Goal: Information Seeking & Learning: Stay updated

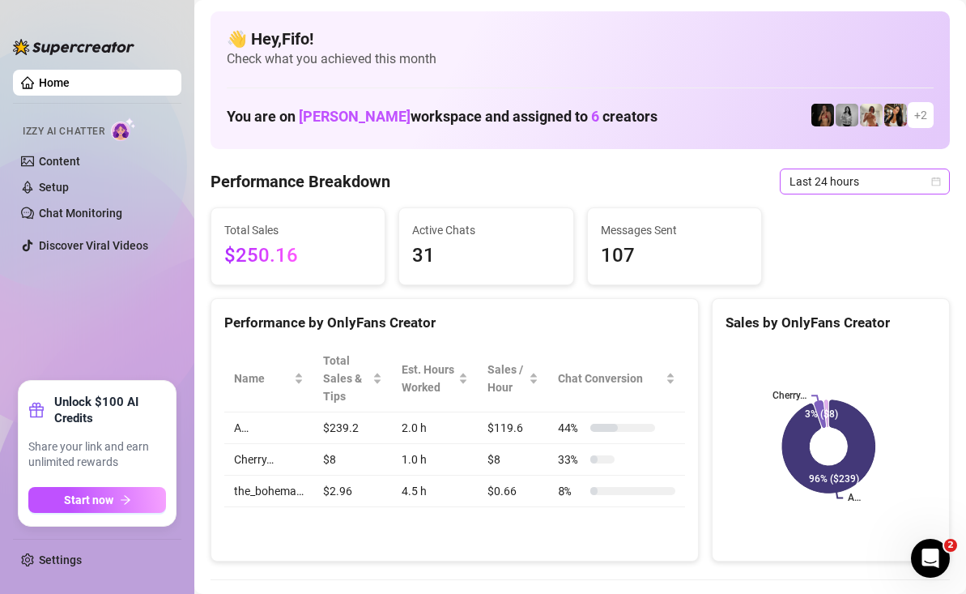
click at [878, 177] on span "Last 24 hours" at bounding box center [865, 181] width 151 height 24
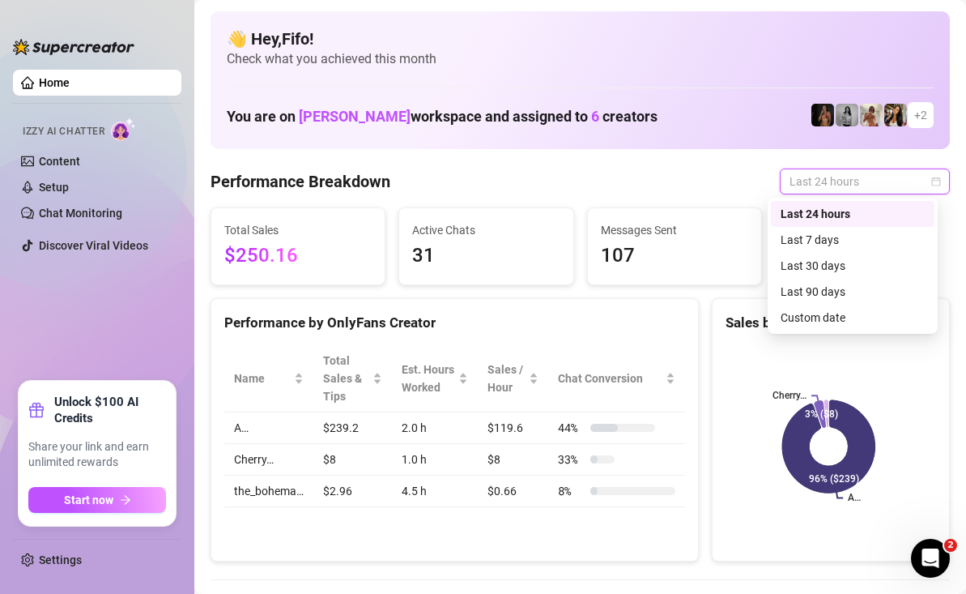
click at [869, 212] on div "Last 24 hours" at bounding box center [853, 214] width 144 height 18
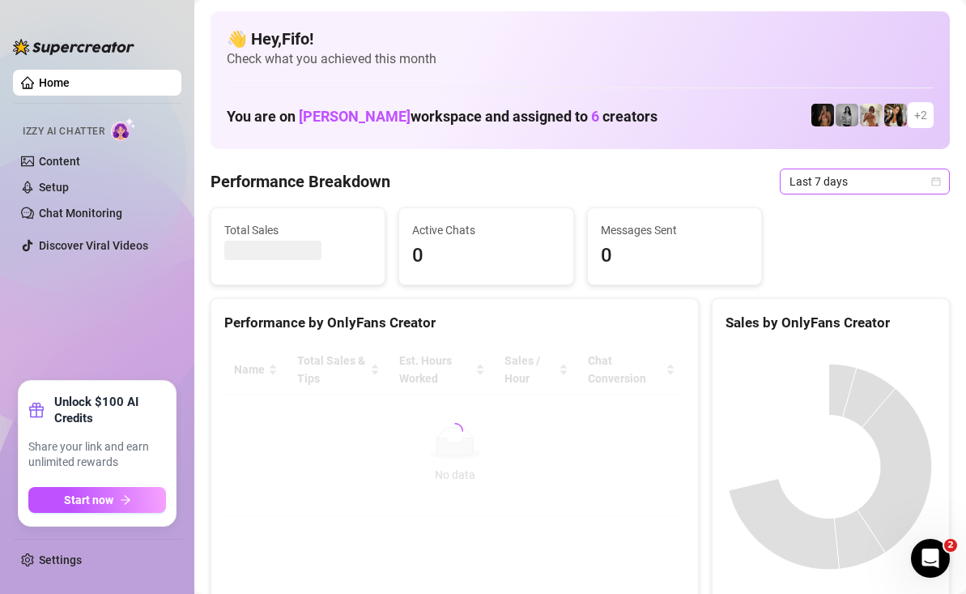
click at [801, 191] on span "Last 7 days" at bounding box center [865, 181] width 151 height 24
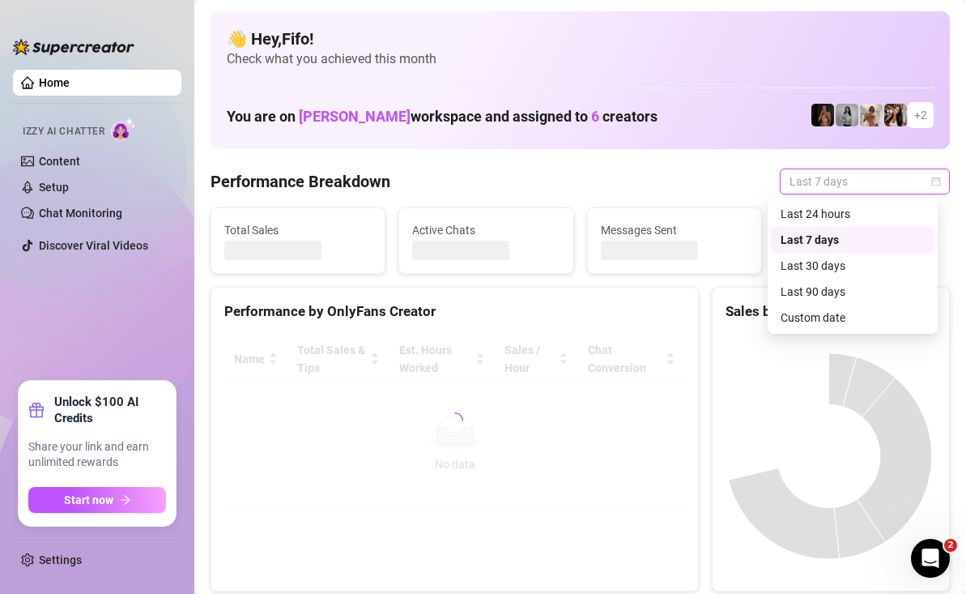
click at [835, 221] on div "Last 24 hours" at bounding box center [853, 214] width 144 height 18
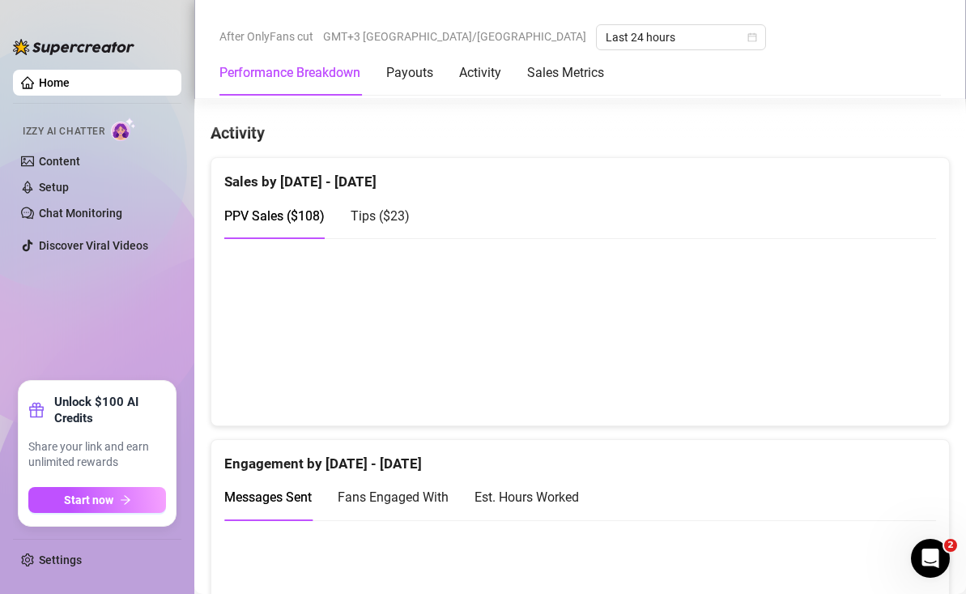
scroll to position [796, 0]
